Goal: Browse casually

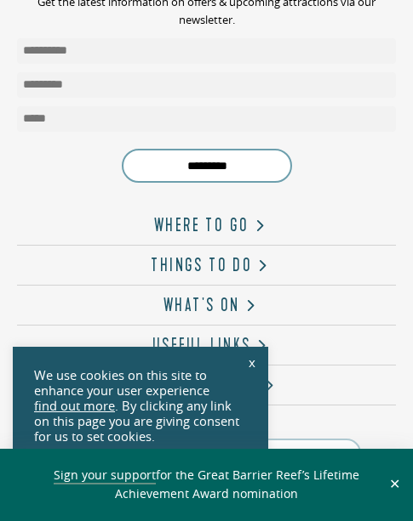
scroll to position [5165, 0]
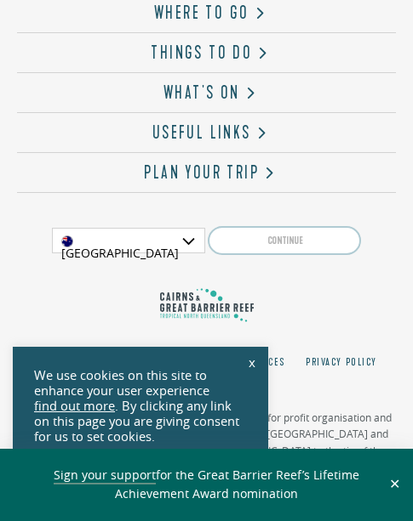
scroll to position [5165, 0]
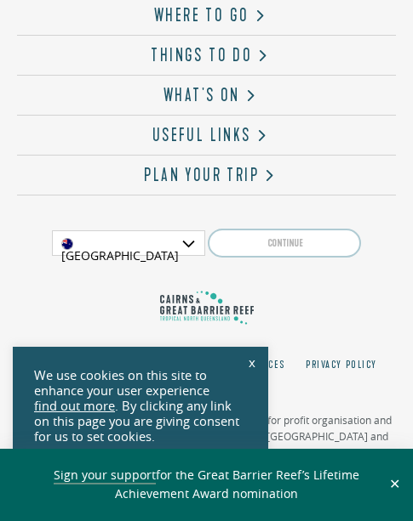
scroll to position [5165, 0]
